Goal: Information Seeking & Learning: Check status

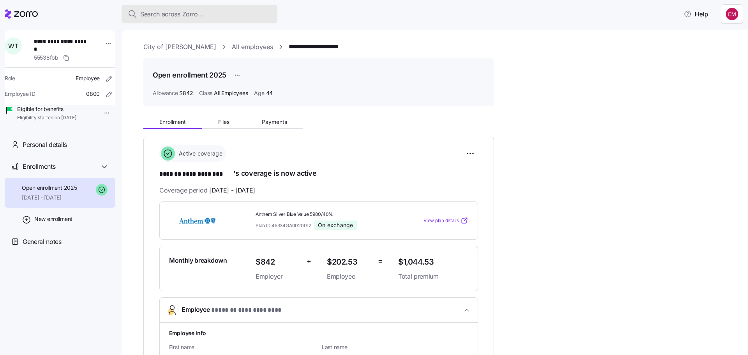
click at [200, 8] on button "Search across Zorro..." at bounding box center [200, 14] width 156 height 19
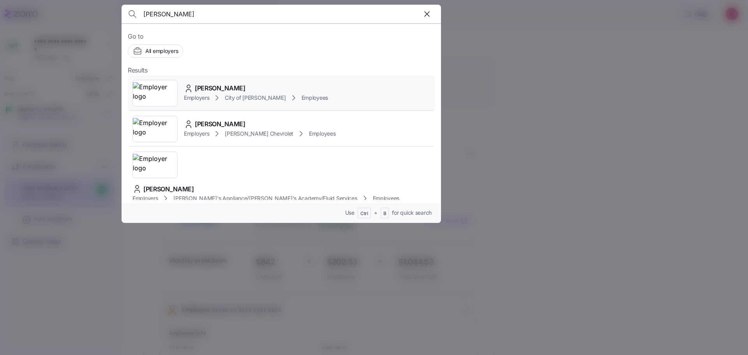
type input "[PERSON_NAME]"
click at [158, 88] on img at bounding box center [155, 93] width 44 height 22
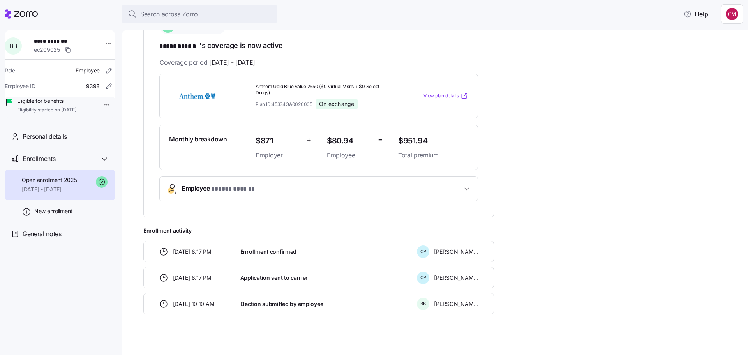
scroll to position [133, 0]
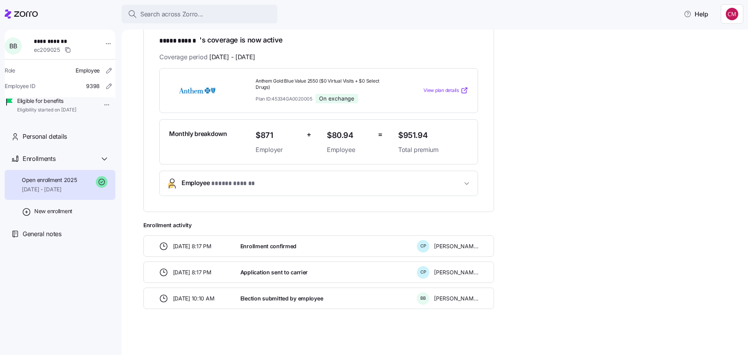
click at [256, 189] on button "Employee * ***** ****** *" at bounding box center [319, 183] width 318 height 25
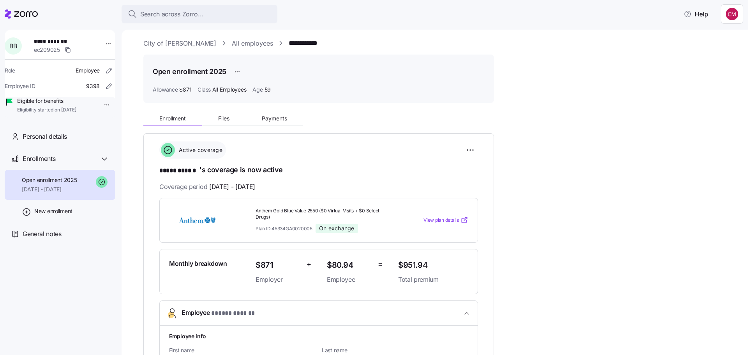
scroll to position [0, 0]
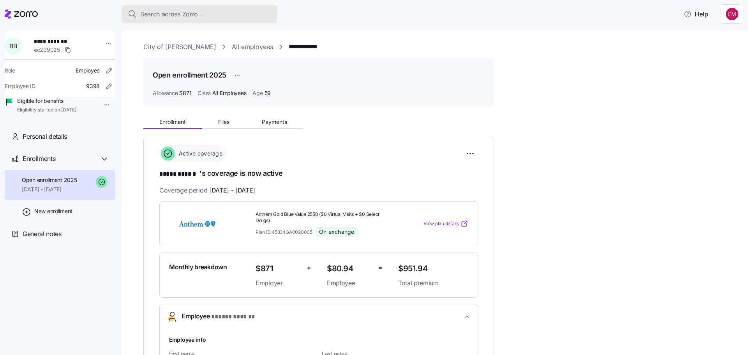
click at [185, 18] on span "Search across Zorro..." at bounding box center [171, 14] width 63 height 10
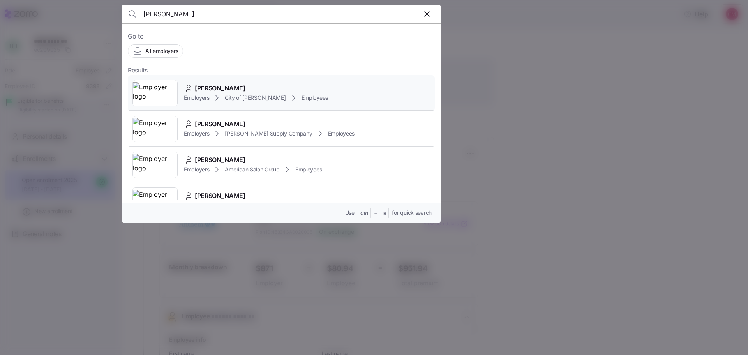
type input "[PERSON_NAME]"
click at [163, 100] on img at bounding box center [155, 93] width 44 height 22
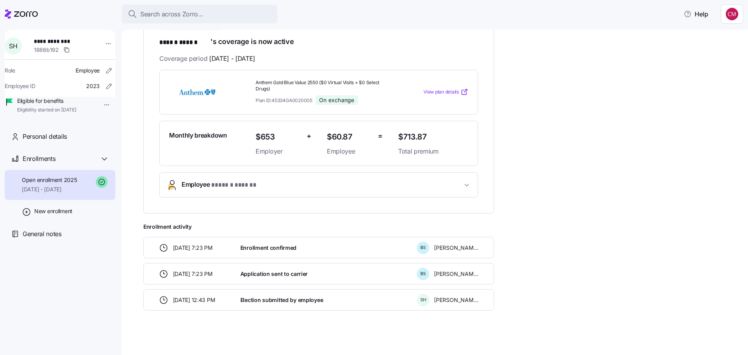
scroll to position [133, 0]
click at [250, 174] on button "Employee * ****** ****** *" at bounding box center [319, 183] width 318 height 25
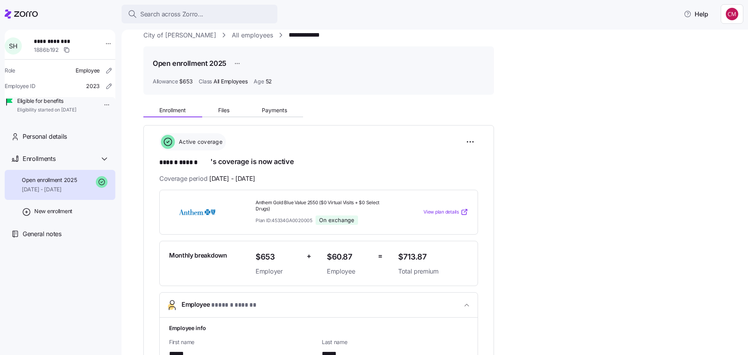
scroll to position [0, 0]
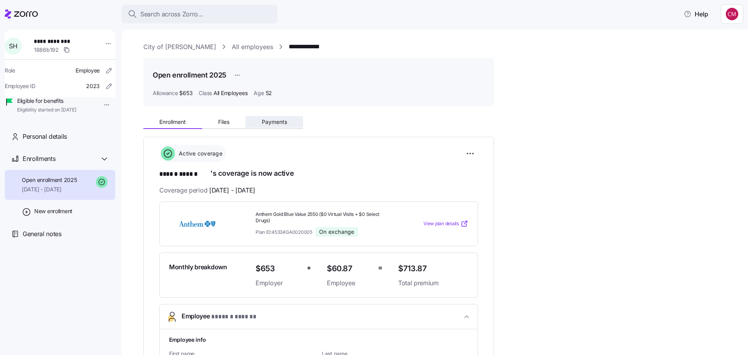
click at [263, 123] on span "Payments" at bounding box center [274, 121] width 25 height 5
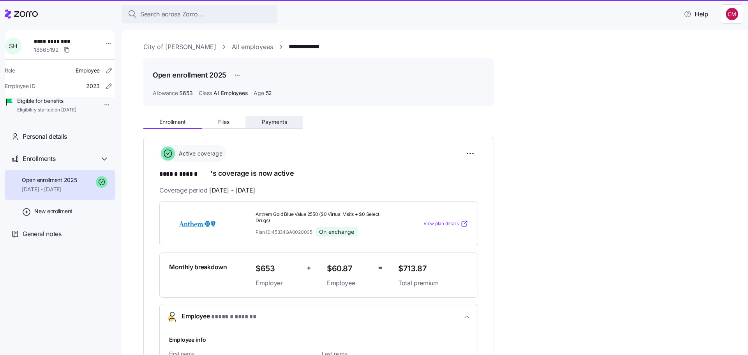
click at [280, 123] on span "Payments" at bounding box center [274, 121] width 25 height 5
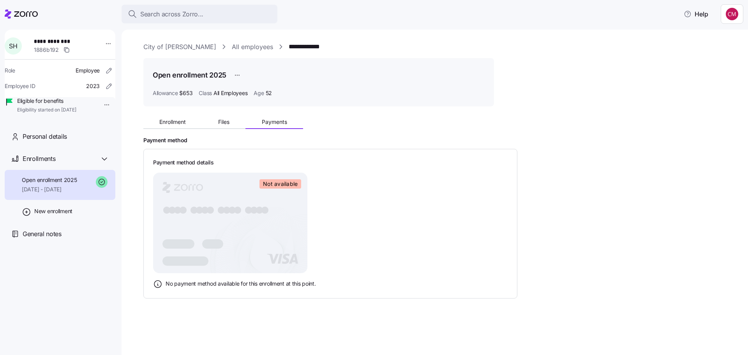
click at [280, 207] on rect at bounding box center [230, 223] width 154 height 100
click at [257, 119] on button "Payments" at bounding box center [274, 122] width 58 height 12
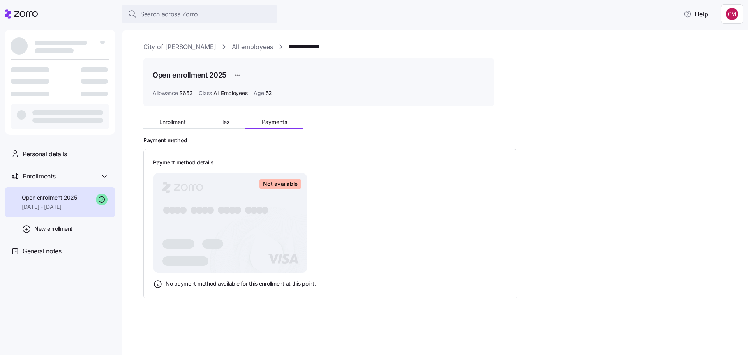
click at [26, 12] on icon at bounding box center [21, 13] width 33 height 9
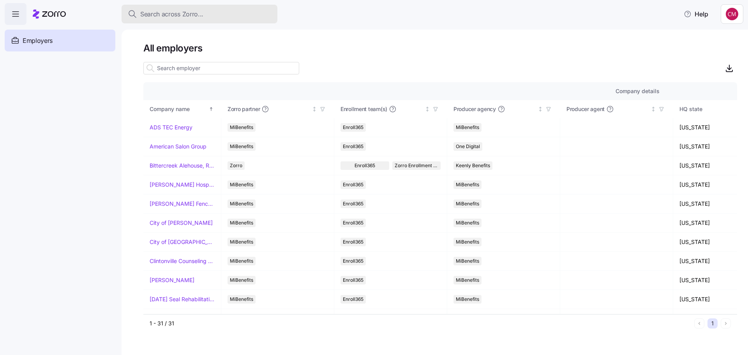
click at [157, 17] on span "Search across Zorro..." at bounding box center [171, 14] width 63 height 10
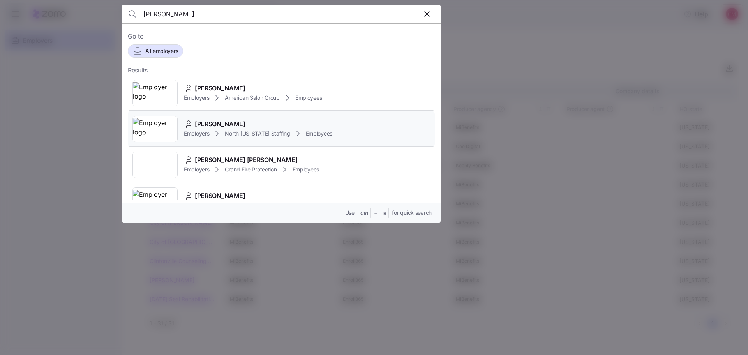
type input "miranda"
click at [152, 128] on img at bounding box center [155, 129] width 44 height 22
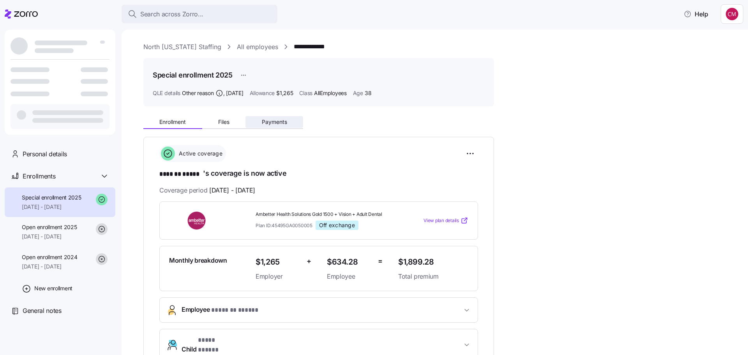
click at [276, 122] on span "Payments" at bounding box center [274, 121] width 25 height 5
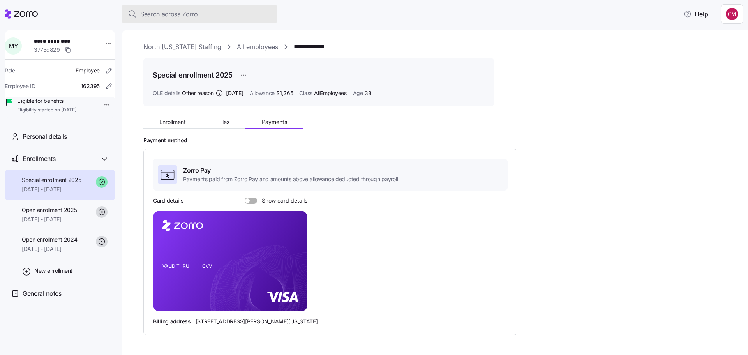
click at [161, 7] on button "Search across Zorro..." at bounding box center [200, 14] width 156 height 19
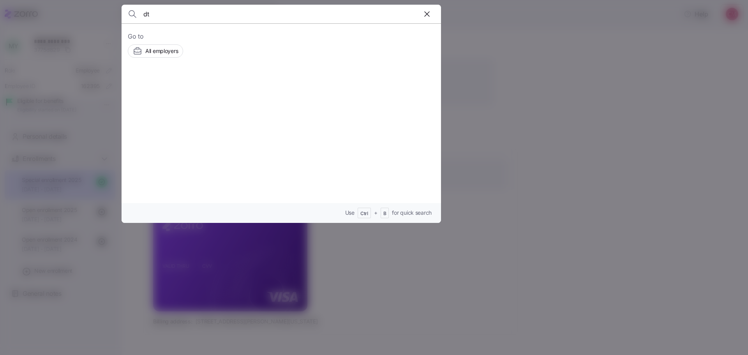
type input "d"
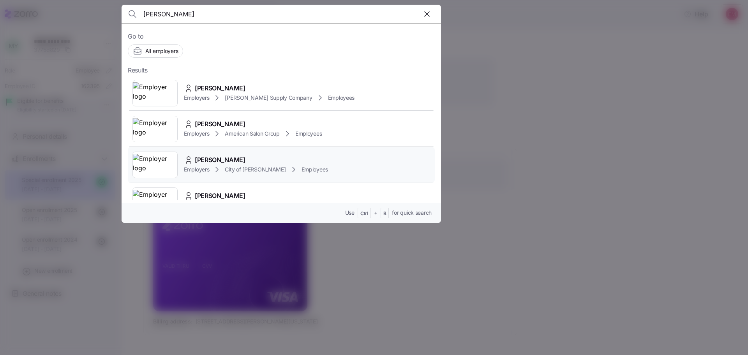
type input "[PERSON_NAME]"
click at [156, 167] on img at bounding box center [155, 165] width 44 height 22
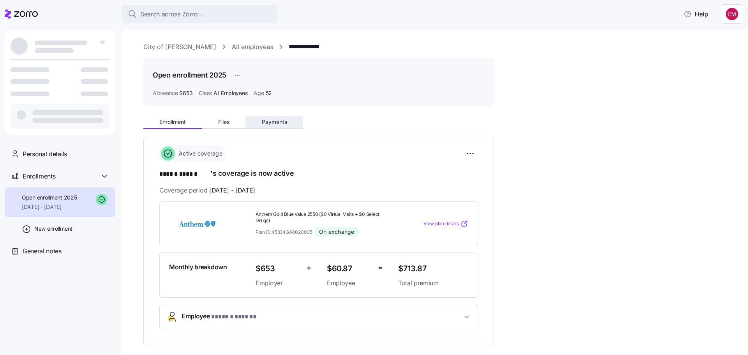
click at [273, 121] on span "Payments" at bounding box center [274, 121] width 25 height 5
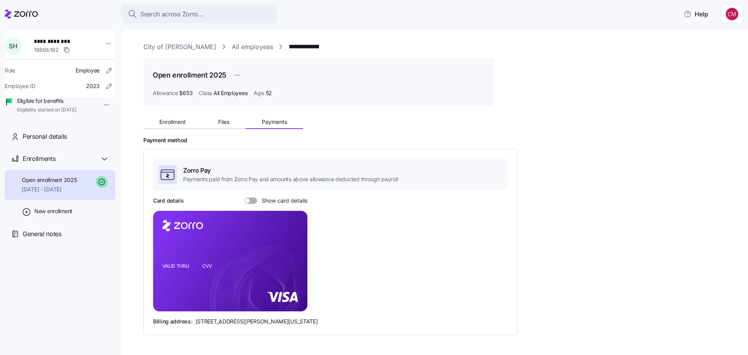
click at [248, 200] on span at bounding box center [247, 200] width 5 height 5
click at [245, 197] on input "Show card details" at bounding box center [245, 197] width 0 height 0
click at [176, 120] on span "Enrollment" at bounding box center [172, 121] width 26 height 5
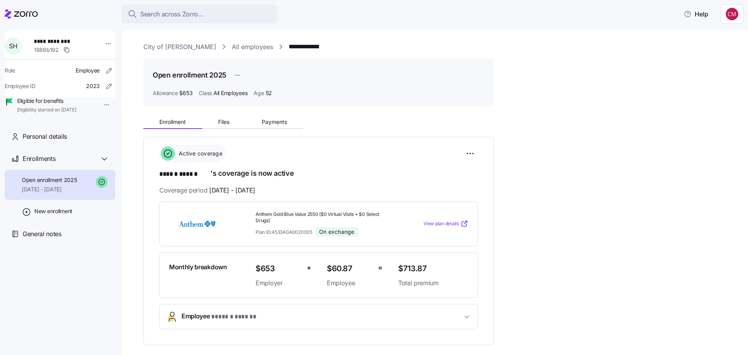
click at [208, 314] on span "Employee * ****** ****** *" at bounding box center [224, 316] width 85 height 11
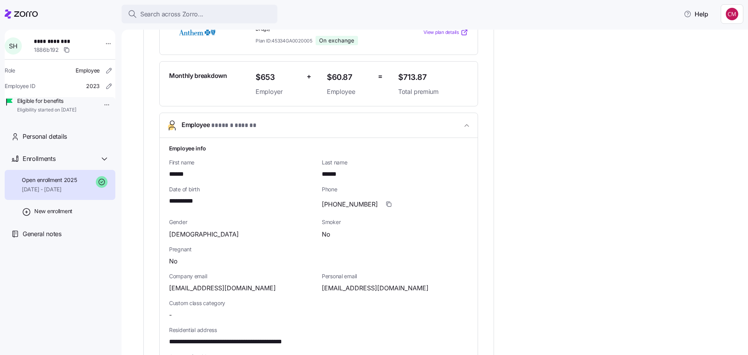
scroll to position [78, 0]
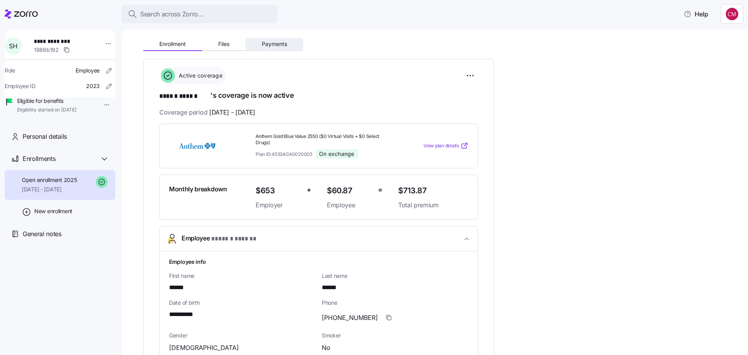
click at [272, 48] on button "Payments" at bounding box center [274, 44] width 58 height 12
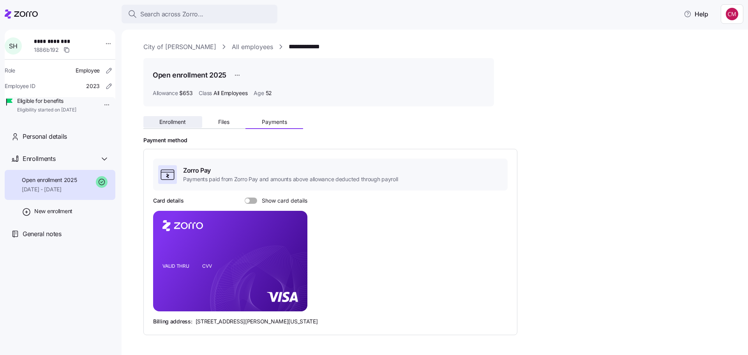
click at [171, 125] on span "Enrollment" at bounding box center [172, 121] width 26 height 5
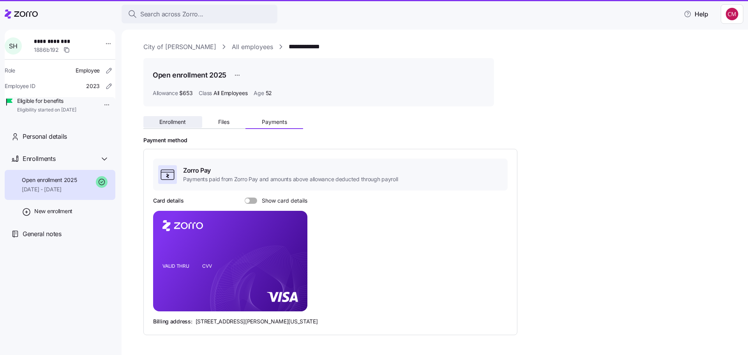
click at [182, 122] on span "Enrollment" at bounding box center [172, 121] width 26 height 5
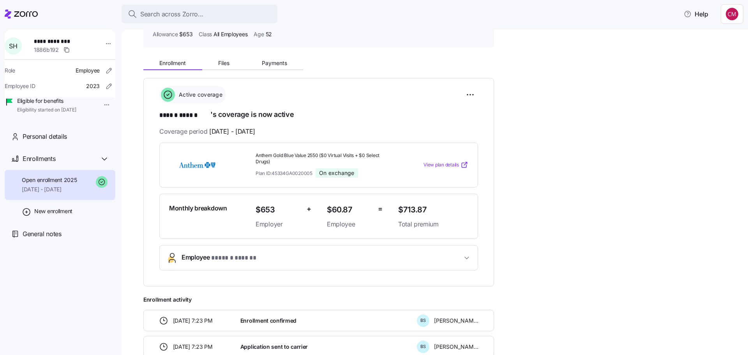
scroll to position [55, 0]
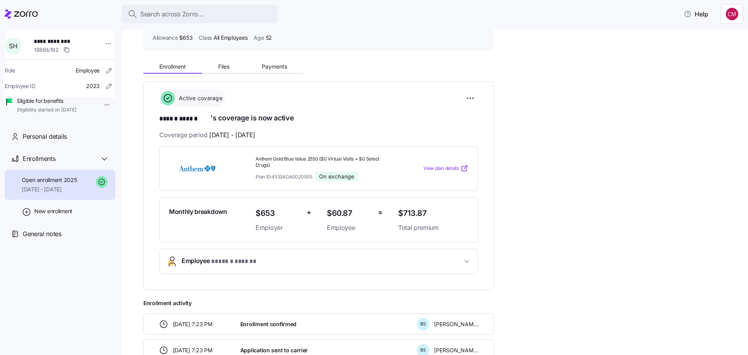
click at [224, 259] on span "* ****** ****** *" at bounding box center [238, 262] width 55 height 10
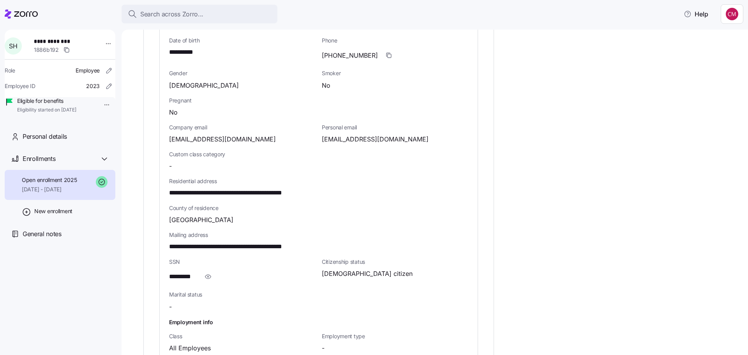
scroll to position [351, 0]
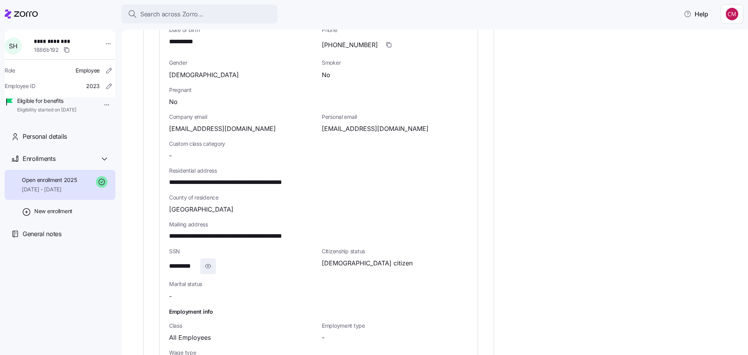
click at [203, 261] on span "button" at bounding box center [208, 266] width 15 height 15
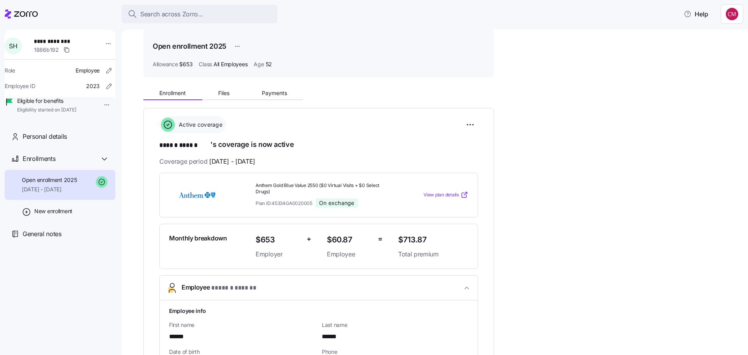
scroll to position [0, 0]
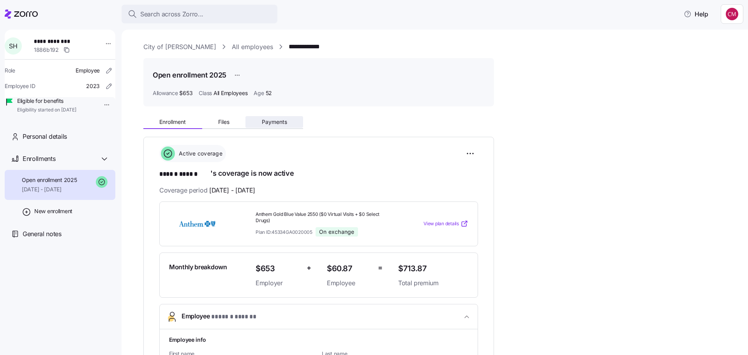
click at [266, 121] on span "Payments" at bounding box center [274, 121] width 25 height 5
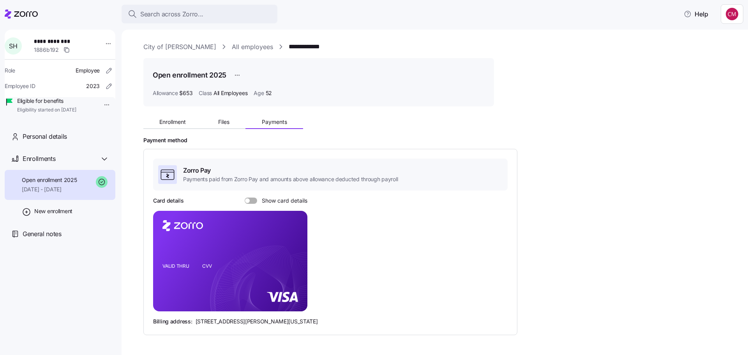
click at [247, 201] on span at bounding box center [247, 200] width 5 height 5
click at [245, 197] on input "Show card details" at bounding box center [245, 197] width 0 height 0
click at [174, 15] on span "Search across Zorro..." at bounding box center [171, 14] width 63 height 10
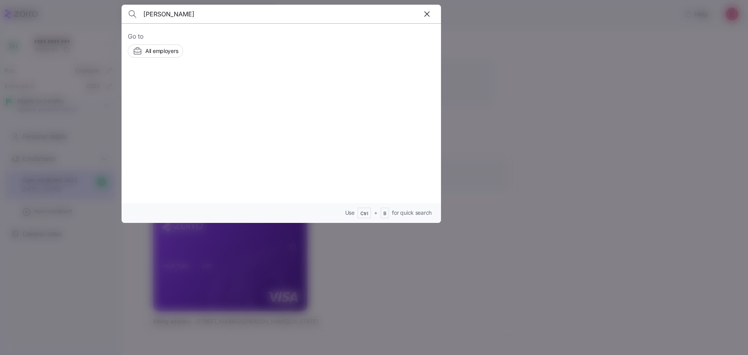
type input "carol granda"
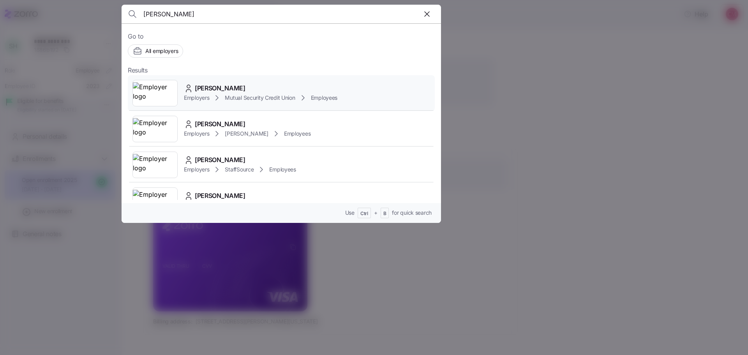
click at [145, 88] on img at bounding box center [155, 93] width 44 height 22
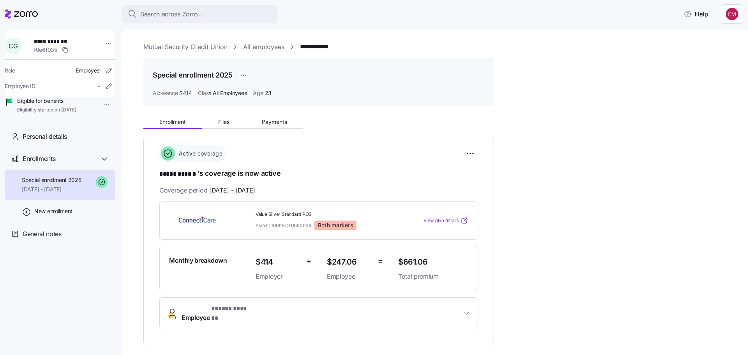
click at [210, 305] on span "Employee * ***** ****** *" at bounding box center [217, 313] width 71 height 19
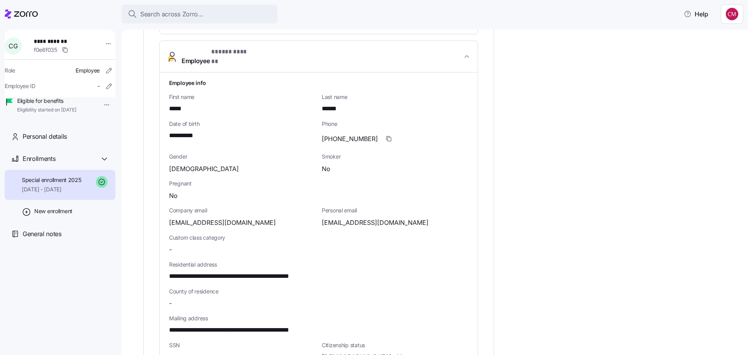
scroll to position [312, 0]
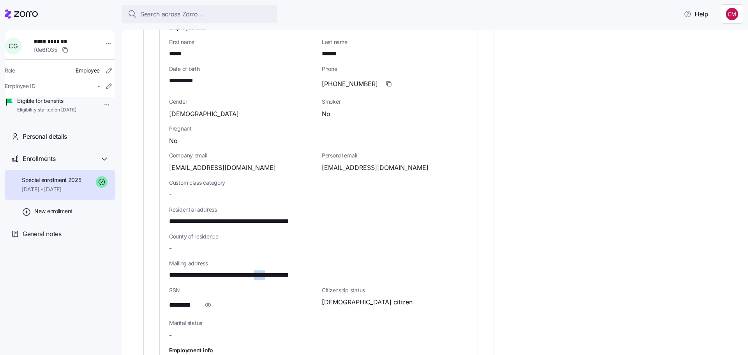
drag, startPoint x: 280, startPoint y: 268, endPoint x: 298, endPoint y: 267, distance: 18.3
click at [298, 270] on span "**********" at bounding box center [252, 275] width 166 height 10
copy span "*****"
drag, startPoint x: 170, startPoint y: 161, endPoint x: 229, endPoint y: 163, distance: 58.8
click at [229, 163] on div "cgranda@mscu.net" at bounding box center [242, 168] width 146 height 10
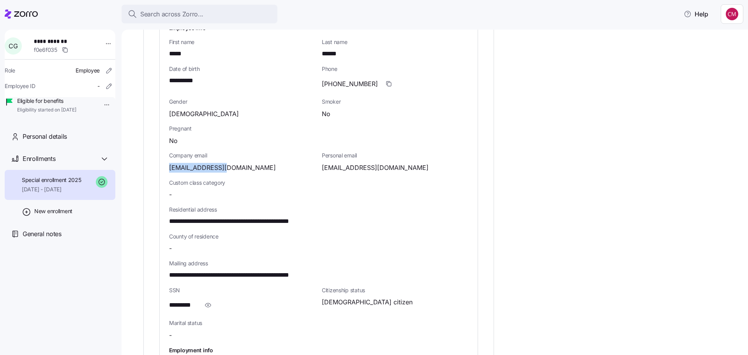
copy span "cgranda@mscu.net"
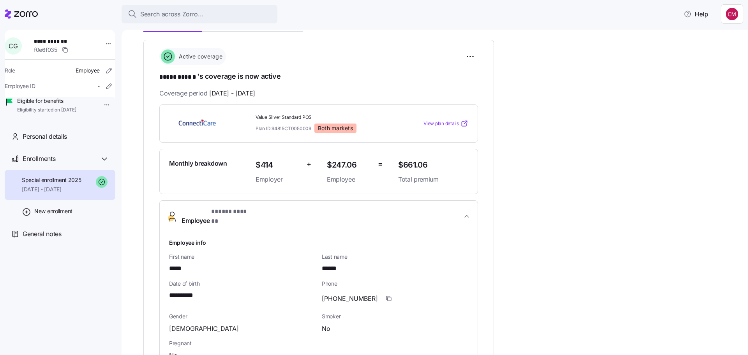
scroll to position [0, 0]
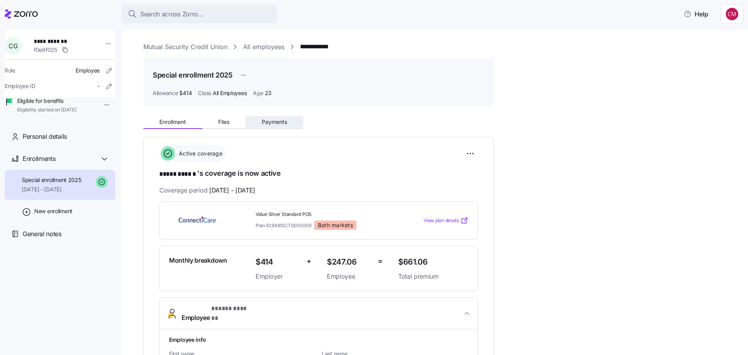
click at [272, 125] on span "Payments" at bounding box center [274, 121] width 25 height 5
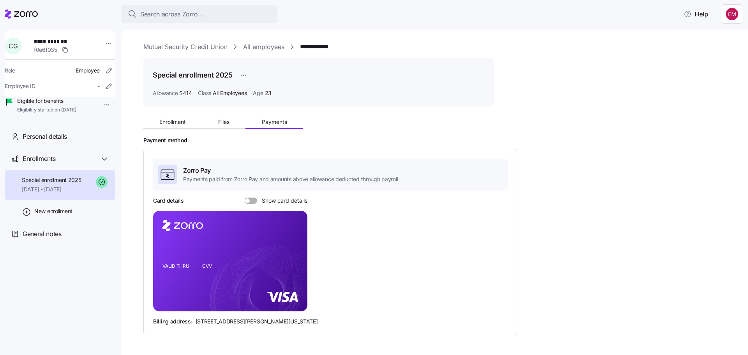
scroll to position [27, 0]
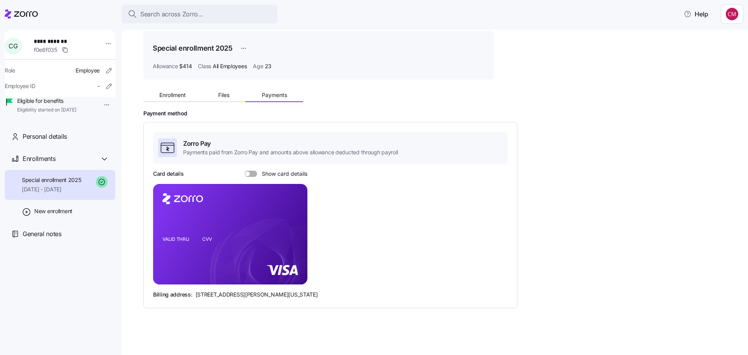
click at [250, 173] on span at bounding box center [254, 174] width 8 height 6
click at [245, 171] on input "Show card details" at bounding box center [245, 171] width 0 height 0
click at [295, 219] on icon "copy-to-clipboard" at bounding box center [292, 220] width 7 height 7
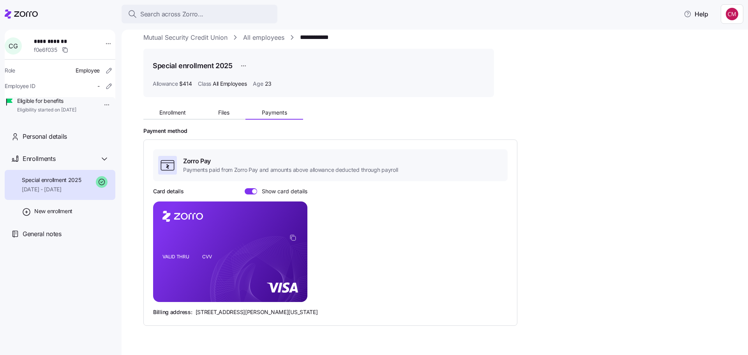
scroll to position [0, 0]
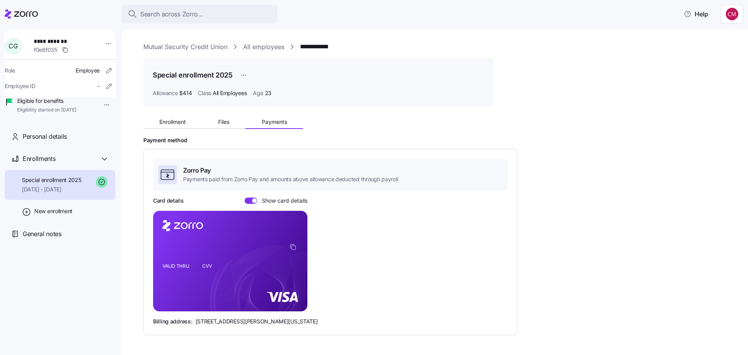
click at [25, 11] on icon at bounding box center [21, 13] width 33 height 9
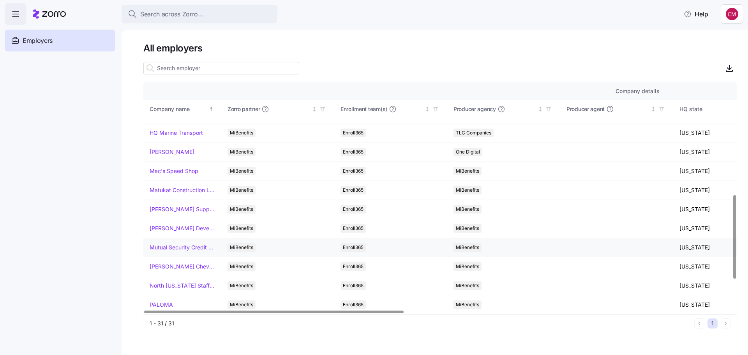
scroll to position [312, 0]
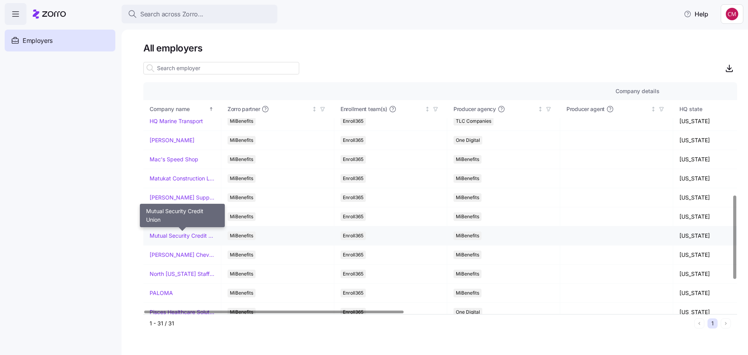
click at [195, 237] on link "Mutual Security Credit Union" at bounding box center [182, 236] width 65 height 8
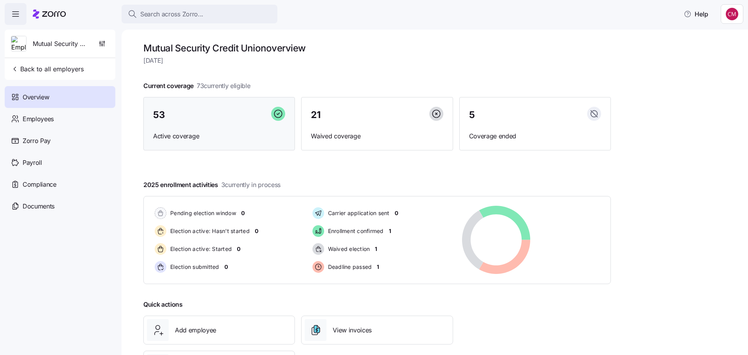
click at [175, 123] on div "53 Active coverage" at bounding box center [219, 124] width 152 height 54
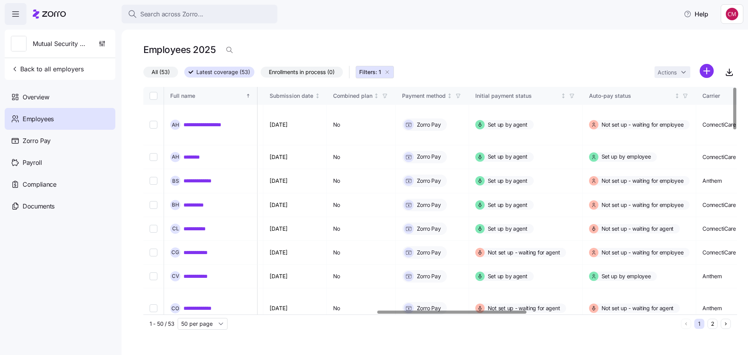
scroll to position [0, 1014]
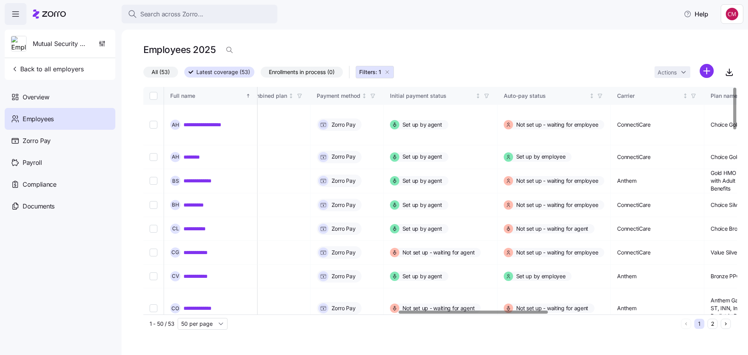
click at [543, 313] on div at bounding box center [473, 311] width 149 height 3
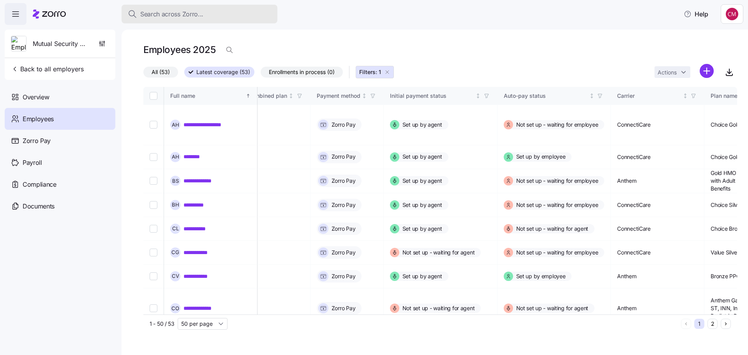
click at [154, 16] on span "Search across Zorro..." at bounding box center [171, 14] width 63 height 10
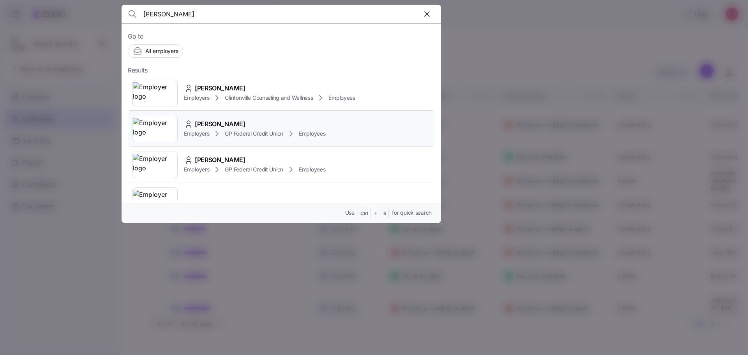
type input "jamie"
click at [148, 132] on img at bounding box center [155, 129] width 44 height 22
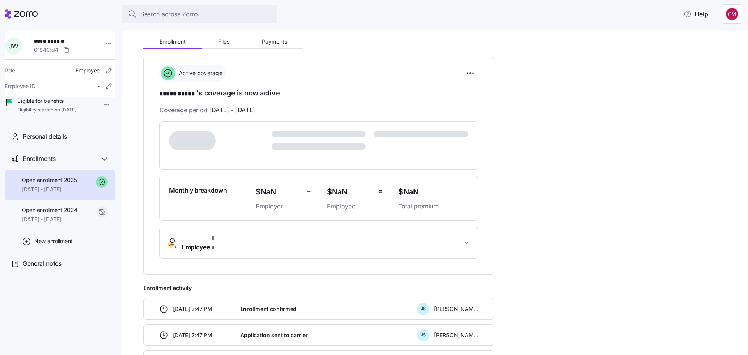
scroll to position [127, 0]
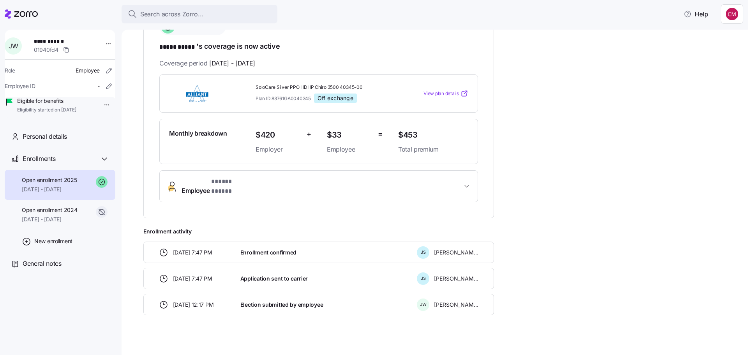
click at [289, 183] on span "Employee * ***** ***** *" at bounding box center [322, 186] width 280 height 19
